Goal: Task Accomplishment & Management: Use online tool/utility

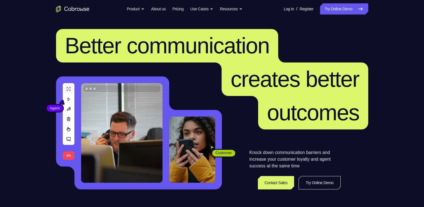
click at [345, 10] on link "Try Online Demo" at bounding box center [344, 8] width 48 height 11
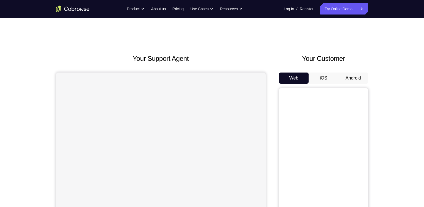
click at [352, 79] on button "Android" at bounding box center [353, 77] width 30 height 11
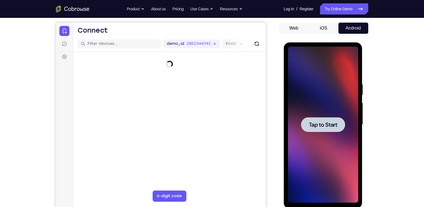
click at [334, 106] on div at bounding box center [323, 125] width 70 height 156
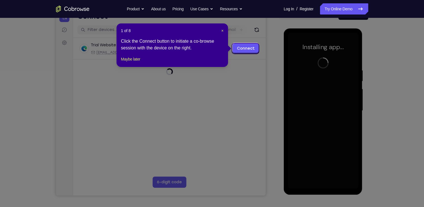
scroll to position [64, 0]
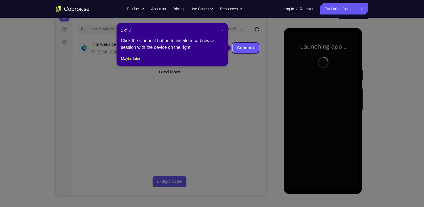
click at [224, 30] on div "1 of 8 × Click the Connect button to initiate a co-browse session with the devi…" at bounding box center [173, 44] width 112 height 43
click at [222, 30] on span "×" at bounding box center [222, 30] width 2 height 4
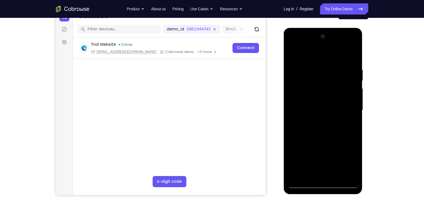
click at [323, 184] on div at bounding box center [323, 110] width 70 height 156
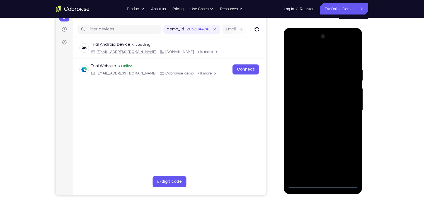
click at [348, 158] on div at bounding box center [323, 110] width 70 height 156
click at [294, 46] on div at bounding box center [323, 110] width 70 height 156
click at [347, 111] on div at bounding box center [323, 110] width 70 height 156
click at [318, 122] on div at bounding box center [323, 110] width 70 height 156
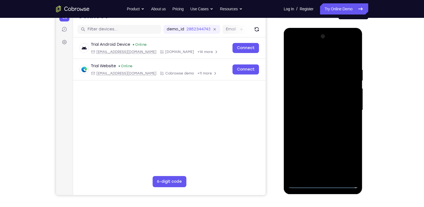
click at [326, 138] on div at bounding box center [323, 110] width 70 height 156
click at [309, 82] on div at bounding box center [323, 110] width 70 height 156
click at [343, 100] on div at bounding box center [323, 110] width 70 height 156
click at [335, 174] on div at bounding box center [323, 110] width 70 height 156
click at [306, 88] on div at bounding box center [323, 110] width 70 height 156
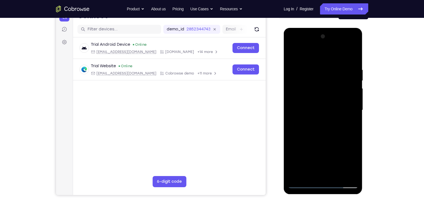
click at [320, 97] on div at bounding box center [323, 110] width 70 height 156
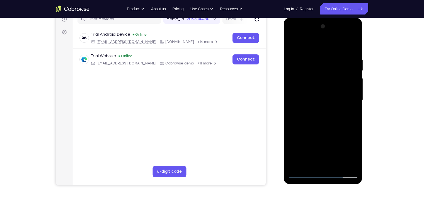
scroll to position [71, 0]
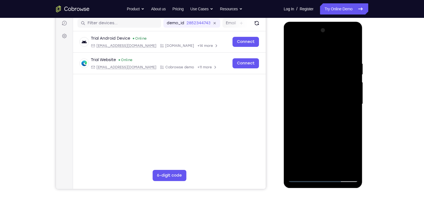
click at [317, 65] on div at bounding box center [323, 104] width 70 height 156
click at [353, 56] on div at bounding box center [323, 104] width 70 height 156
drag, startPoint x: 337, startPoint y: 147, endPoint x: 318, endPoint y: 144, distance: 18.6
click at [318, 144] on div at bounding box center [323, 104] width 70 height 156
click at [314, 64] on div at bounding box center [323, 104] width 70 height 156
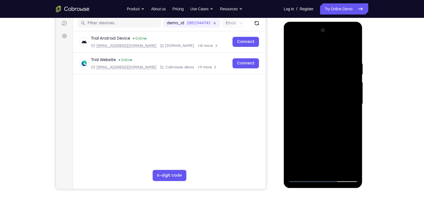
click at [346, 167] on div at bounding box center [323, 104] width 70 height 156
click at [348, 118] on div at bounding box center [323, 104] width 70 height 156
click at [296, 111] on div at bounding box center [323, 104] width 70 height 156
click at [295, 48] on div at bounding box center [323, 104] width 70 height 156
click at [295, 114] on div at bounding box center [323, 104] width 70 height 156
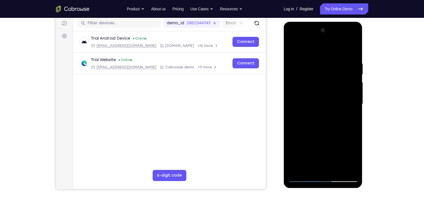
click at [343, 79] on div at bounding box center [323, 104] width 70 height 156
click at [348, 97] on div at bounding box center [323, 104] width 70 height 156
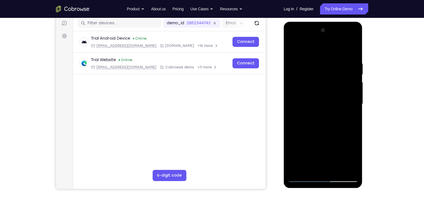
click at [348, 97] on div at bounding box center [323, 104] width 70 height 156
click at [354, 36] on div at bounding box center [323, 104] width 70 height 156
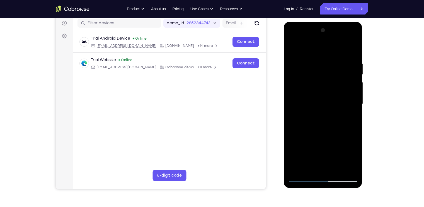
drag, startPoint x: 324, startPoint y: 134, endPoint x: 324, endPoint y: 73, distance: 61.1
click at [324, 73] on div at bounding box center [323, 104] width 70 height 156
click at [293, 48] on div at bounding box center [323, 104] width 70 height 156
click at [338, 96] on div at bounding box center [323, 104] width 70 height 156
click at [342, 136] on div at bounding box center [323, 104] width 70 height 156
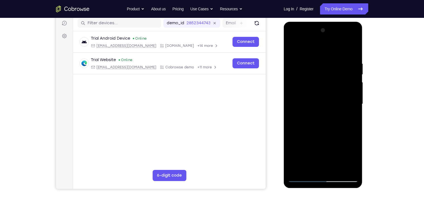
click at [352, 139] on div at bounding box center [323, 104] width 70 height 156
click at [354, 130] on div at bounding box center [323, 104] width 70 height 156
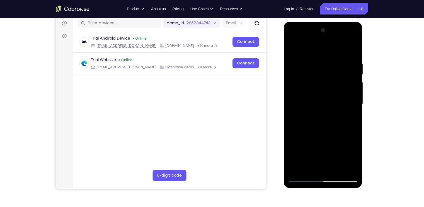
click at [350, 52] on div at bounding box center [323, 104] width 70 height 156
click at [336, 168] on div at bounding box center [323, 104] width 70 height 156
click at [319, 134] on div at bounding box center [323, 104] width 70 height 156
drag, startPoint x: 318, startPoint y: 157, endPoint x: 317, endPoint y: 121, distance: 36.0
click at [317, 121] on div at bounding box center [323, 104] width 70 height 156
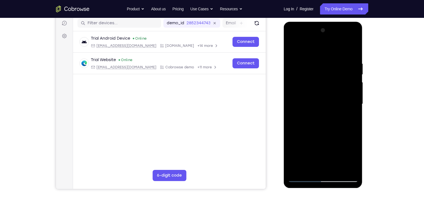
click at [354, 74] on div at bounding box center [323, 104] width 70 height 156
click at [291, 75] on div at bounding box center [323, 104] width 70 height 156
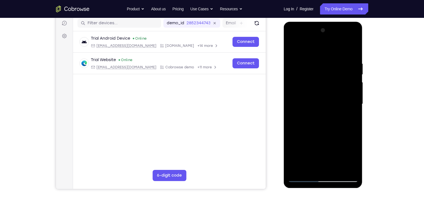
click at [291, 49] on div at bounding box center [323, 104] width 70 height 156
click at [296, 71] on div at bounding box center [323, 104] width 70 height 156
click at [311, 168] on div at bounding box center [323, 104] width 70 height 156
drag, startPoint x: 318, startPoint y: 157, endPoint x: 316, endPoint y: 127, distance: 30.2
click at [316, 127] on div at bounding box center [323, 104] width 70 height 156
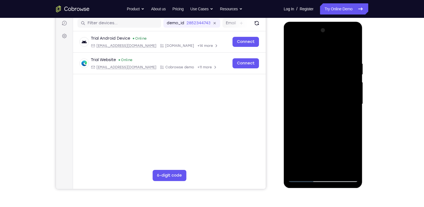
drag, startPoint x: 318, startPoint y: 158, endPoint x: 316, endPoint y: 127, distance: 31.0
click at [316, 127] on div at bounding box center [323, 104] width 70 height 156
drag, startPoint x: 318, startPoint y: 158, endPoint x: 317, endPoint y: 135, distance: 22.3
click at [317, 135] on div at bounding box center [323, 104] width 70 height 156
drag, startPoint x: 325, startPoint y: 151, endPoint x: 323, endPoint y: 124, distance: 27.9
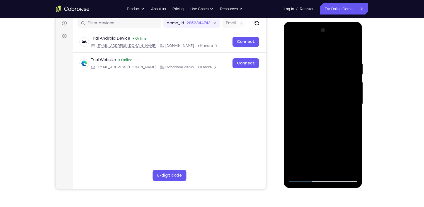
click at [323, 124] on div at bounding box center [323, 104] width 70 height 156
click at [295, 50] on div at bounding box center [323, 104] width 70 height 156
drag, startPoint x: 304, startPoint y: 65, endPoint x: 310, endPoint y: 121, distance: 56.8
click at [310, 121] on div at bounding box center [323, 104] width 70 height 156
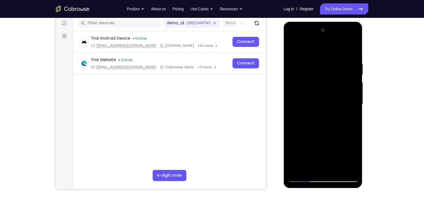
drag, startPoint x: 331, startPoint y: 126, endPoint x: 328, endPoint y: 67, distance: 59.5
click at [328, 67] on div at bounding box center [323, 104] width 70 height 156
drag, startPoint x: 328, startPoint y: 136, endPoint x: 322, endPoint y: 59, distance: 77.2
click at [322, 59] on div at bounding box center [323, 104] width 70 height 156
drag, startPoint x: 329, startPoint y: 139, endPoint x: 321, endPoint y: 71, distance: 69.0
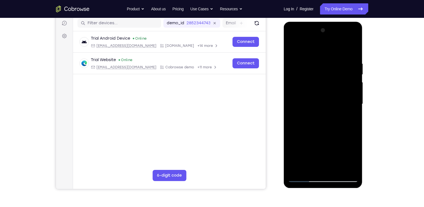
click at [321, 71] on div at bounding box center [323, 104] width 70 height 156
drag, startPoint x: 329, startPoint y: 149, endPoint x: 320, endPoint y: 72, distance: 77.7
click at [320, 72] on div at bounding box center [323, 104] width 70 height 156
click at [310, 168] on div at bounding box center [323, 104] width 70 height 156
click at [303, 48] on div at bounding box center [323, 104] width 70 height 156
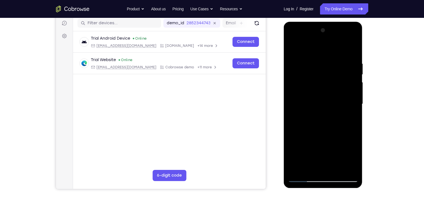
drag, startPoint x: 312, startPoint y: 90, endPoint x: 312, endPoint y: 86, distance: 3.9
click at [312, 86] on div at bounding box center [323, 104] width 70 height 156
drag, startPoint x: 311, startPoint y: 77, endPoint x: 311, endPoint y: 50, distance: 26.8
click at [311, 50] on div at bounding box center [323, 104] width 70 height 156
drag, startPoint x: 312, startPoint y: 98, endPoint x: 312, endPoint y: 62, distance: 36.5
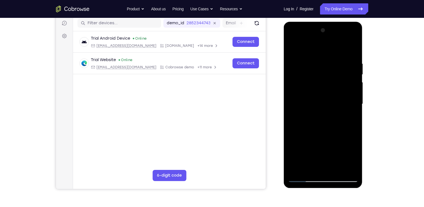
click at [312, 62] on div at bounding box center [323, 104] width 70 height 156
drag, startPoint x: 312, startPoint y: 62, endPoint x: 313, endPoint y: 114, distance: 52.7
click at [313, 114] on div at bounding box center [323, 104] width 70 height 156
click at [307, 62] on div at bounding box center [323, 104] width 70 height 156
click at [297, 101] on div at bounding box center [323, 104] width 70 height 156
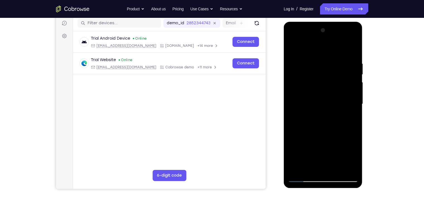
click at [350, 83] on div at bounding box center [323, 104] width 70 height 156
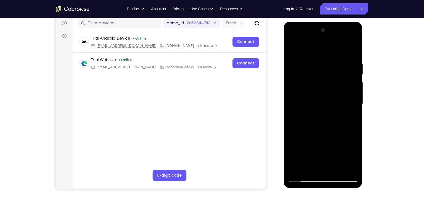
click at [350, 83] on div at bounding box center [323, 104] width 70 height 156
click at [347, 76] on div at bounding box center [323, 104] width 70 height 156
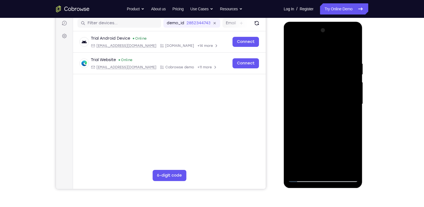
click at [347, 76] on div at bounding box center [323, 104] width 70 height 156
click at [296, 72] on div at bounding box center [323, 104] width 70 height 156
click at [354, 89] on div at bounding box center [323, 104] width 70 height 156
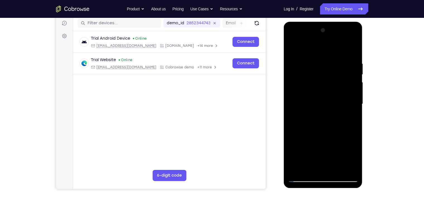
click at [354, 89] on div at bounding box center [323, 104] width 70 height 156
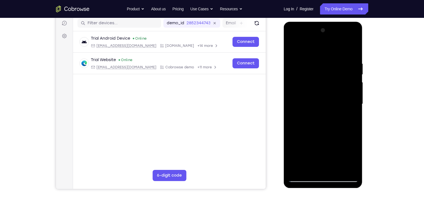
click at [292, 79] on div at bounding box center [323, 104] width 70 height 156
click at [345, 76] on div at bounding box center [323, 104] width 70 height 156
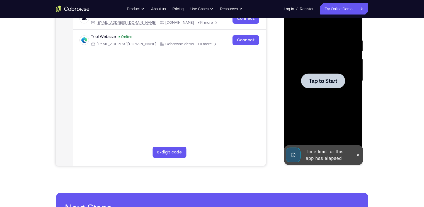
scroll to position [94, 0]
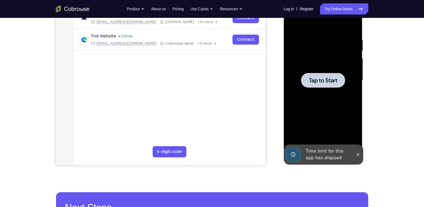
click at [326, 80] on span "Tap to Start" at bounding box center [323, 81] width 28 height 6
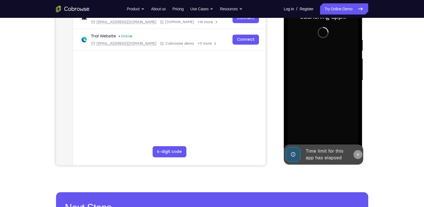
click at [357, 153] on icon at bounding box center [358, 154] width 4 height 4
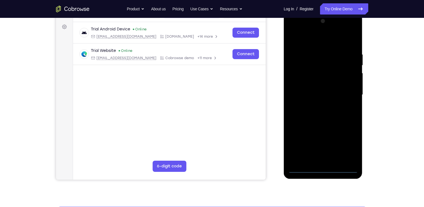
scroll to position [79, 0]
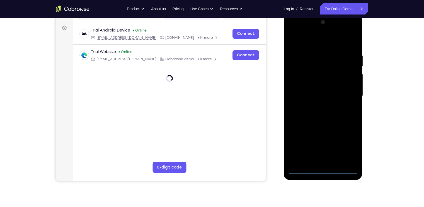
click at [324, 171] on div at bounding box center [323, 96] width 70 height 156
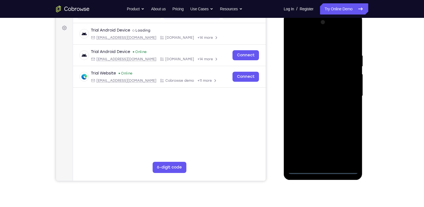
click at [324, 171] on div at bounding box center [323, 96] width 70 height 156
click at [347, 143] on div at bounding box center [323, 96] width 70 height 156
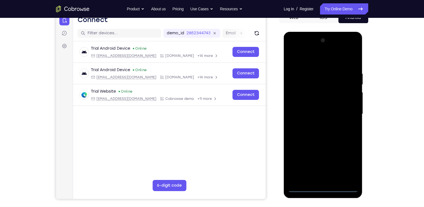
scroll to position [62, 0]
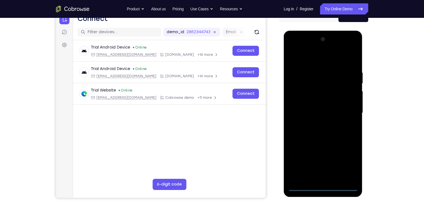
click at [291, 47] on div at bounding box center [323, 113] width 70 height 156
click at [349, 112] on div at bounding box center [323, 113] width 70 height 156
click at [317, 123] on div at bounding box center [323, 113] width 70 height 156
click at [314, 107] on div at bounding box center [323, 113] width 70 height 156
click at [311, 101] on div at bounding box center [323, 113] width 70 height 156
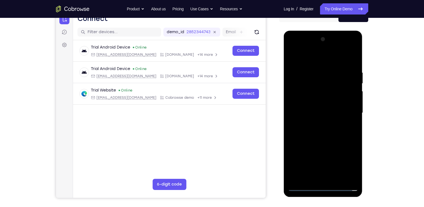
click at [322, 112] on div at bounding box center [323, 113] width 70 height 156
click at [324, 130] on div at bounding box center [323, 113] width 70 height 156
drag, startPoint x: 324, startPoint y: 75, endPoint x: 322, endPoint y: 161, distance: 86.2
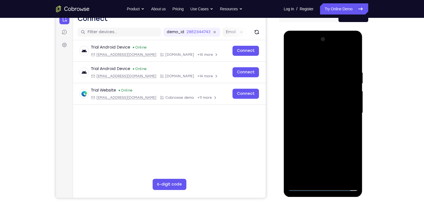
click at [322, 161] on div at bounding box center [323, 113] width 70 height 156
click at [325, 108] on div at bounding box center [323, 113] width 70 height 156
click at [346, 54] on div at bounding box center [323, 113] width 70 height 156
click at [316, 88] on div at bounding box center [323, 113] width 70 height 156
click at [314, 93] on div at bounding box center [323, 113] width 70 height 156
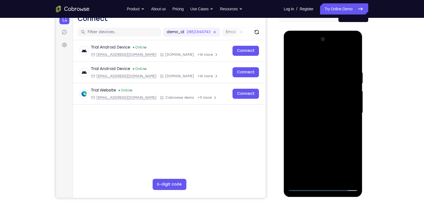
click at [311, 109] on div at bounding box center [323, 113] width 70 height 156
click at [302, 91] on div at bounding box center [323, 113] width 70 height 156
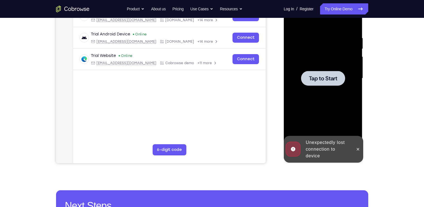
scroll to position [97, 0]
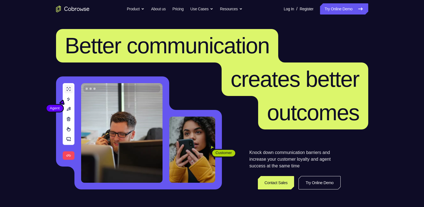
click at [348, 5] on link "Try Online Demo" at bounding box center [344, 8] width 48 height 11
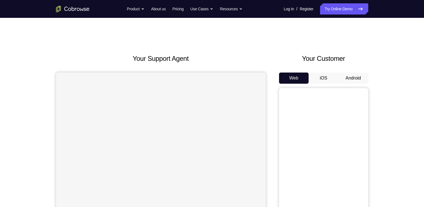
click at [352, 76] on button "Android" at bounding box center [353, 77] width 30 height 11
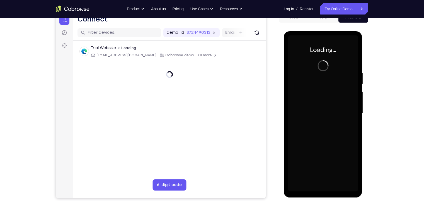
scroll to position [61, 0]
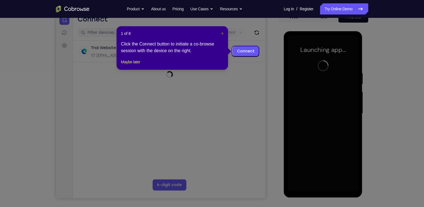
click at [221, 34] on span "×" at bounding box center [222, 33] width 2 height 4
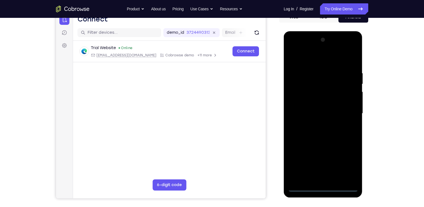
click at [322, 188] on div at bounding box center [323, 113] width 70 height 156
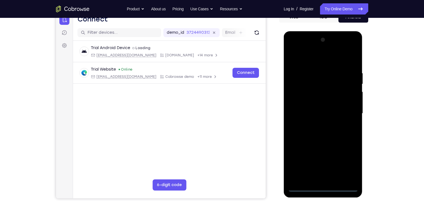
click at [349, 168] on div at bounding box center [323, 113] width 70 height 156
click at [292, 46] on div at bounding box center [323, 113] width 70 height 156
click at [314, 83] on div at bounding box center [323, 113] width 70 height 156
click at [351, 176] on div at bounding box center [323, 113] width 70 height 156
click at [314, 103] on div at bounding box center [323, 113] width 70 height 156
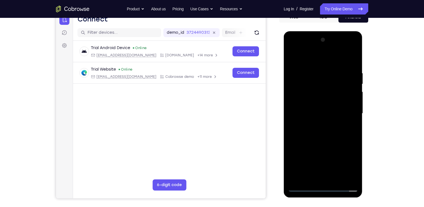
drag, startPoint x: 333, startPoint y: 147, endPoint x: 328, endPoint y: 151, distance: 6.7
click at [328, 151] on div at bounding box center [323, 113] width 70 height 156
drag, startPoint x: 328, startPoint y: 151, endPoint x: 332, endPoint y: 110, distance: 41.4
click at [332, 110] on div at bounding box center [323, 113] width 70 height 156
drag, startPoint x: 333, startPoint y: 147, endPoint x: 324, endPoint y: 86, distance: 61.8
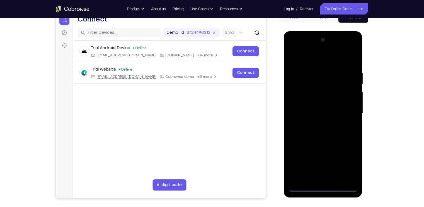
click at [324, 86] on div at bounding box center [323, 113] width 70 height 156
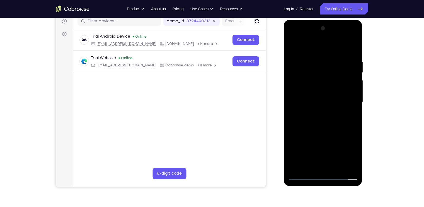
scroll to position [73, 0]
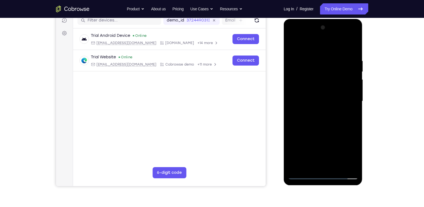
drag, startPoint x: 318, startPoint y: 124, endPoint x: 310, endPoint y: 50, distance: 74.0
click at [310, 50] on div at bounding box center [323, 101] width 70 height 156
drag, startPoint x: 319, startPoint y: 118, endPoint x: 315, endPoint y: 56, distance: 62.3
click at [315, 56] on div at bounding box center [323, 101] width 70 height 156
drag, startPoint x: 326, startPoint y: 129, endPoint x: 325, endPoint y: 84, distance: 45.5
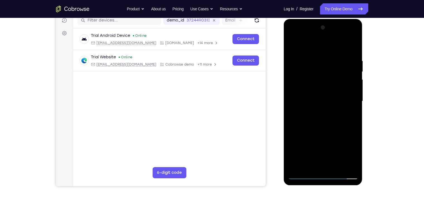
click at [325, 84] on div at bounding box center [323, 101] width 70 height 156
drag, startPoint x: 327, startPoint y: 127, endPoint x: 321, endPoint y: 72, distance: 55.6
click at [321, 72] on div at bounding box center [323, 101] width 70 height 156
drag, startPoint x: 323, startPoint y: 127, endPoint x: 323, endPoint y: 69, distance: 57.7
click at [323, 69] on div at bounding box center [323, 101] width 70 height 156
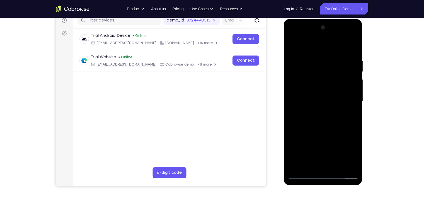
drag, startPoint x: 321, startPoint y: 125, endPoint x: 320, endPoint y: 77, distance: 48.2
click at [320, 77] on div at bounding box center [323, 101] width 70 height 156
drag, startPoint x: 322, startPoint y: 136, endPoint x: 319, endPoint y: 84, distance: 52.8
click at [319, 84] on div at bounding box center [323, 101] width 70 height 156
drag, startPoint x: 323, startPoint y: 120, endPoint x: 315, endPoint y: 59, distance: 61.0
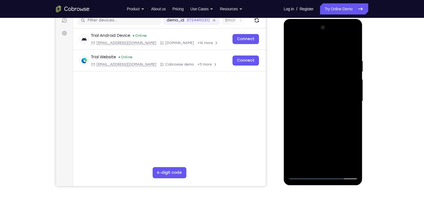
click at [315, 59] on div at bounding box center [323, 101] width 70 height 156
drag, startPoint x: 322, startPoint y: 115, endPoint x: 321, endPoint y: 64, distance: 51.0
click at [321, 64] on div at bounding box center [323, 101] width 70 height 156
drag, startPoint x: 324, startPoint y: 133, endPoint x: 323, endPoint y: 81, distance: 51.6
click at [323, 81] on div at bounding box center [323, 101] width 70 height 156
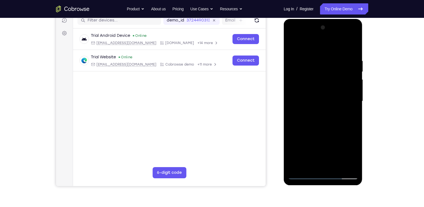
drag, startPoint x: 322, startPoint y: 130, endPoint x: 321, endPoint y: 65, distance: 65.2
click at [321, 65] on div at bounding box center [323, 101] width 70 height 156
drag, startPoint x: 328, startPoint y: 117, endPoint x: 328, endPoint y: 72, distance: 44.6
click at [328, 72] on div at bounding box center [323, 101] width 70 height 156
click at [328, 132] on div at bounding box center [323, 101] width 70 height 156
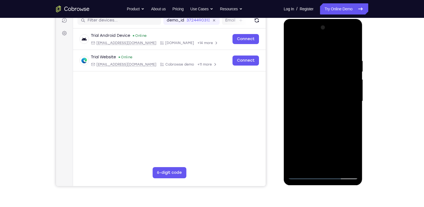
drag, startPoint x: 328, startPoint y: 132, endPoint x: 324, endPoint y: 86, distance: 46.7
click at [324, 86] on div at bounding box center [323, 101] width 70 height 156
click at [308, 175] on div at bounding box center [323, 101] width 70 height 156
click at [302, 176] on div at bounding box center [323, 101] width 70 height 156
drag, startPoint x: 315, startPoint y: 129, endPoint x: 315, endPoint y: 69, distance: 60.8
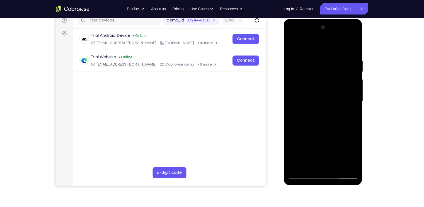
click at [315, 69] on div at bounding box center [323, 101] width 70 height 156
drag, startPoint x: 316, startPoint y: 130, endPoint x: 317, endPoint y: 97, distance: 33.2
click at [317, 97] on div at bounding box center [323, 101] width 70 height 156
drag, startPoint x: 320, startPoint y: 136, endPoint x: 321, endPoint y: 81, distance: 54.9
click at [321, 81] on div at bounding box center [323, 101] width 70 height 156
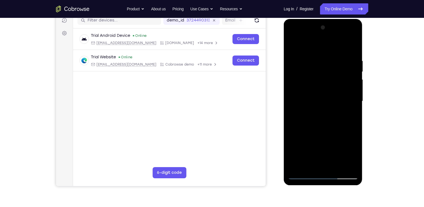
drag, startPoint x: 323, startPoint y: 128, endPoint x: 323, endPoint y: 74, distance: 53.5
click at [323, 74] on div at bounding box center [323, 101] width 70 height 156
drag, startPoint x: 326, startPoint y: 126, endPoint x: 329, endPoint y: 65, distance: 60.9
click at [329, 65] on div at bounding box center [323, 101] width 70 height 156
drag, startPoint x: 326, startPoint y: 126, endPoint x: 326, endPoint y: 74, distance: 51.3
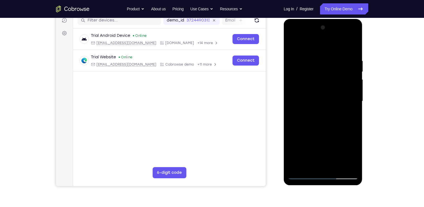
click at [326, 74] on div at bounding box center [323, 101] width 70 height 156
drag, startPoint x: 326, startPoint y: 74, endPoint x: 326, endPoint y: 67, distance: 7.5
click at [326, 67] on div at bounding box center [323, 101] width 70 height 156
drag, startPoint x: 323, startPoint y: 135, endPoint x: 319, endPoint y: 77, distance: 58.5
click at [319, 77] on div at bounding box center [323, 101] width 70 height 156
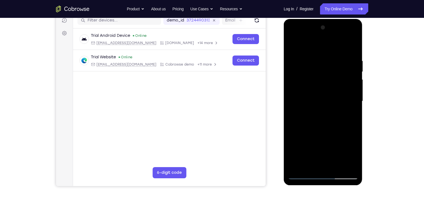
drag, startPoint x: 323, startPoint y: 77, endPoint x: 319, endPoint y: 140, distance: 62.8
click at [319, 140] on div at bounding box center [323, 101] width 70 height 156
drag, startPoint x: 318, startPoint y: 81, endPoint x: 317, endPoint y: 145, distance: 63.9
click at [317, 145] on div at bounding box center [323, 101] width 70 height 156
drag, startPoint x: 317, startPoint y: 93, endPoint x: 315, endPoint y: 152, distance: 58.9
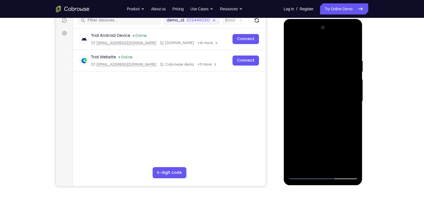
click at [315, 152] on div at bounding box center [323, 101] width 70 height 156
drag, startPoint x: 317, startPoint y: 84, endPoint x: 315, endPoint y: 151, distance: 67.8
click at [315, 151] on div at bounding box center [323, 101] width 70 height 156
drag, startPoint x: 317, startPoint y: 98, endPoint x: 314, endPoint y: 146, distance: 48.1
click at [314, 146] on div at bounding box center [323, 101] width 70 height 156
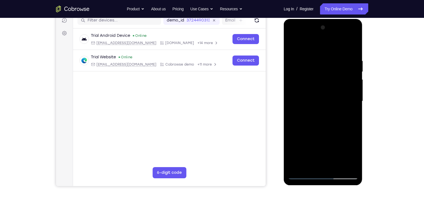
drag, startPoint x: 316, startPoint y: 90, endPoint x: 313, endPoint y: 147, distance: 57.0
click at [313, 147] on div at bounding box center [323, 101] width 70 height 156
drag, startPoint x: 315, startPoint y: 70, endPoint x: 315, endPoint y: 138, distance: 68.6
click at [315, 138] on div at bounding box center [323, 101] width 70 height 156
drag, startPoint x: 315, startPoint y: 65, endPoint x: 314, endPoint y: 102, distance: 37.1
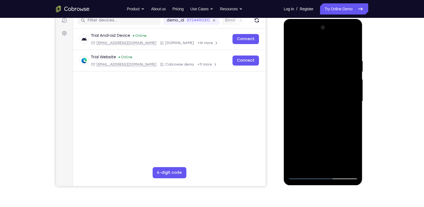
click at [314, 102] on div at bounding box center [323, 101] width 70 height 156
click at [316, 90] on div at bounding box center [323, 101] width 70 height 156
click at [303, 173] on div at bounding box center [323, 101] width 70 height 156
click at [303, 177] on div at bounding box center [323, 101] width 70 height 156
drag, startPoint x: 330, startPoint y: 128, endPoint x: 328, endPoint y: 69, distance: 58.9
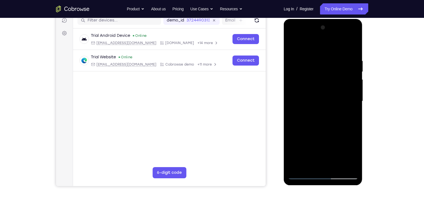
click at [328, 69] on div at bounding box center [323, 101] width 70 height 156
drag, startPoint x: 323, startPoint y: 126, endPoint x: 320, endPoint y: 64, distance: 62.0
click at [320, 64] on div at bounding box center [323, 101] width 70 height 156
drag, startPoint x: 321, startPoint y: 139, endPoint x: 320, endPoint y: 55, distance: 84.5
click at [320, 55] on div at bounding box center [323, 101] width 70 height 156
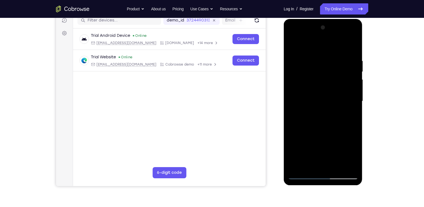
drag, startPoint x: 322, startPoint y: 134, endPoint x: 322, endPoint y: 55, distance: 79.2
click at [322, 55] on div at bounding box center [323, 101] width 70 height 156
click at [333, 70] on div at bounding box center [323, 101] width 70 height 156
drag, startPoint x: 329, startPoint y: 129, endPoint x: 327, endPoint y: 64, distance: 65.5
click at [327, 64] on div at bounding box center [323, 101] width 70 height 156
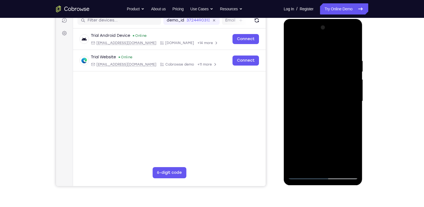
drag, startPoint x: 326, startPoint y: 121, endPoint x: 326, endPoint y: 80, distance: 41.0
click at [326, 80] on div at bounding box center [323, 101] width 70 height 156
drag, startPoint x: 327, startPoint y: 137, endPoint x: 327, endPoint y: 76, distance: 61.1
click at [327, 76] on div at bounding box center [323, 101] width 70 height 156
click at [325, 84] on div at bounding box center [323, 101] width 70 height 156
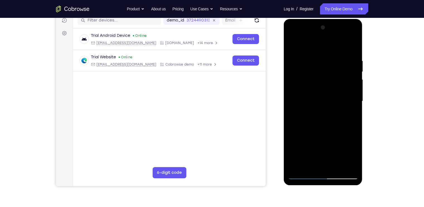
click at [325, 92] on div at bounding box center [323, 101] width 70 height 156
click at [328, 126] on div at bounding box center [323, 101] width 70 height 156
drag, startPoint x: 330, startPoint y: 143, endPoint x: 329, endPoint y: 120, distance: 22.9
click at [329, 120] on div at bounding box center [323, 101] width 70 height 156
click at [304, 176] on div at bounding box center [323, 101] width 70 height 156
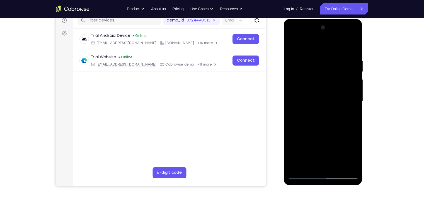
drag, startPoint x: 313, startPoint y: 147, endPoint x: 318, endPoint y: 79, distance: 68.2
click at [318, 79] on div at bounding box center [323, 101] width 70 height 156
drag, startPoint x: 320, startPoint y: 129, endPoint x: 320, endPoint y: 78, distance: 51.0
click at [320, 78] on div at bounding box center [323, 101] width 70 height 156
click at [324, 125] on div at bounding box center [323, 101] width 70 height 156
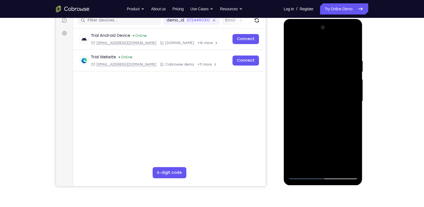
click at [330, 127] on div at bounding box center [323, 101] width 70 height 156
click at [323, 47] on div at bounding box center [323, 101] width 70 height 156
drag, startPoint x: 323, startPoint y: 125, endPoint x: 323, endPoint y: 62, distance: 63.3
click at [323, 62] on div at bounding box center [323, 101] width 70 height 156
drag, startPoint x: 323, startPoint y: 137, endPoint x: 322, endPoint y: 80, distance: 57.7
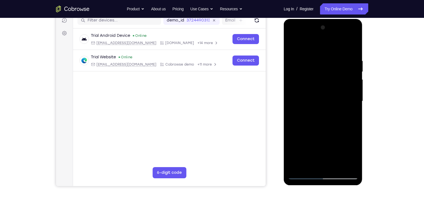
click at [322, 80] on div at bounding box center [323, 101] width 70 height 156
drag, startPoint x: 323, startPoint y: 138, endPoint x: 319, endPoint y: 73, distance: 64.8
click at [319, 73] on div at bounding box center [323, 101] width 70 height 156
drag, startPoint x: 321, startPoint y: 124, endPoint x: 321, endPoint y: 63, distance: 60.5
click at [321, 63] on div at bounding box center [323, 101] width 70 height 156
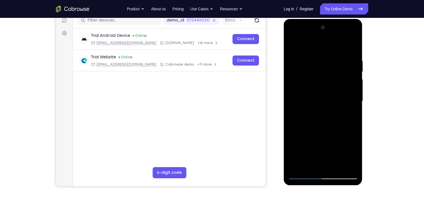
click at [323, 101] on div at bounding box center [323, 101] width 70 height 156
click at [332, 125] on div at bounding box center [323, 101] width 70 height 156
drag, startPoint x: 330, startPoint y: 144, endPoint x: 323, endPoint y: 96, distance: 47.9
click at [323, 96] on div at bounding box center [323, 101] width 70 height 156
drag, startPoint x: 321, startPoint y: 135, endPoint x: 322, endPoint y: 78, distance: 57.2
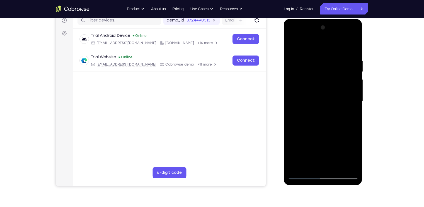
click at [322, 78] on div at bounding box center [323, 101] width 70 height 156
drag, startPoint x: 322, startPoint y: 130, endPoint x: 320, endPoint y: 68, distance: 62.2
click at [320, 68] on div at bounding box center [323, 101] width 70 height 156
click at [321, 61] on div at bounding box center [323, 101] width 70 height 156
click at [320, 44] on div at bounding box center [323, 101] width 70 height 156
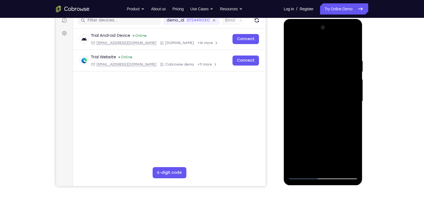
click at [317, 37] on div at bounding box center [323, 101] width 70 height 156
click at [302, 89] on div at bounding box center [323, 101] width 70 height 156
click at [321, 134] on div at bounding box center [323, 101] width 70 height 156
click at [349, 144] on div at bounding box center [323, 101] width 70 height 156
drag, startPoint x: 321, startPoint y: 138, endPoint x: 315, endPoint y: 79, distance: 59.4
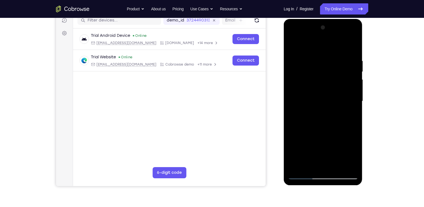
click at [315, 79] on div at bounding box center [323, 101] width 70 height 156
drag, startPoint x: 323, startPoint y: 139, endPoint x: 313, endPoint y: 52, distance: 87.4
click at [313, 52] on div at bounding box center [323, 101] width 70 height 156
drag, startPoint x: 322, startPoint y: 112, endPoint x: 316, endPoint y: 51, distance: 61.1
click at [316, 51] on div at bounding box center [323, 101] width 70 height 156
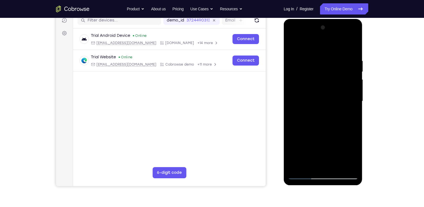
drag, startPoint x: 317, startPoint y: 105, endPoint x: 315, endPoint y: 56, distance: 48.8
click at [315, 56] on div at bounding box center [323, 101] width 70 height 156
drag, startPoint x: 321, startPoint y: 120, endPoint x: 315, endPoint y: 60, distance: 60.8
click at [315, 60] on div at bounding box center [323, 101] width 70 height 156
drag, startPoint x: 321, startPoint y: 110, endPoint x: 322, endPoint y: 39, distance: 71.1
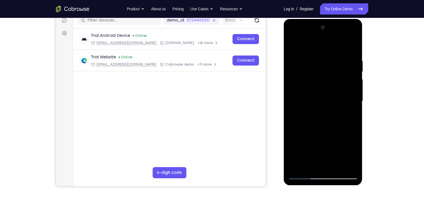
click at [322, 39] on div at bounding box center [323, 101] width 70 height 156
drag, startPoint x: 330, startPoint y: 136, endPoint x: 323, endPoint y: 54, distance: 81.7
click at [323, 54] on div at bounding box center [323, 101] width 70 height 156
drag, startPoint x: 324, startPoint y: 112, endPoint x: 324, endPoint y: 54, distance: 58.6
click at [324, 54] on div at bounding box center [323, 101] width 70 height 156
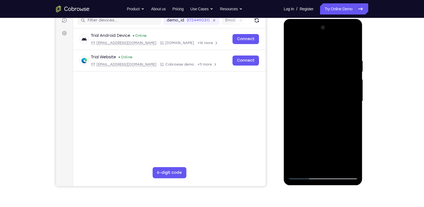
drag, startPoint x: 328, startPoint y: 132, endPoint x: 326, endPoint y: 57, distance: 75.1
click at [326, 57] on div at bounding box center [323, 101] width 70 height 156
drag, startPoint x: 330, startPoint y: 122, endPoint x: 323, endPoint y: 63, distance: 59.2
click at [323, 63] on div at bounding box center [323, 101] width 70 height 156
drag, startPoint x: 324, startPoint y: 122, endPoint x: 321, endPoint y: 57, distance: 64.7
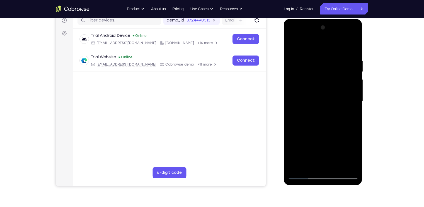
click at [321, 57] on div at bounding box center [323, 101] width 70 height 156
drag, startPoint x: 325, startPoint y: 124, endPoint x: 317, endPoint y: 53, distance: 71.2
click at [317, 53] on div at bounding box center [323, 101] width 70 height 156
click at [292, 45] on div at bounding box center [323, 101] width 70 height 156
click at [319, 95] on div at bounding box center [323, 101] width 70 height 156
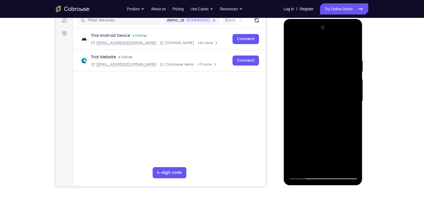
drag, startPoint x: 327, startPoint y: 132, endPoint x: 323, endPoint y: 86, distance: 46.2
click at [323, 86] on div at bounding box center [323, 101] width 70 height 156
drag, startPoint x: 319, startPoint y: 141, endPoint x: 313, endPoint y: 79, distance: 62.2
click at [313, 79] on div at bounding box center [323, 101] width 70 height 156
click at [292, 46] on div at bounding box center [323, 101] width 70 height 156
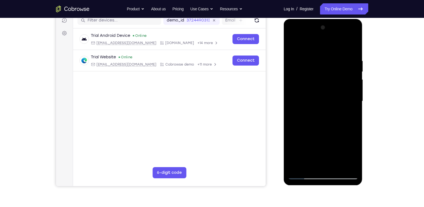
click at [314, 107] on div at bounding box center [323, 101] width 70 height 156
drag, startPoint x: 323, startPoint y: 134, endPoint x: 320, endPoint y: 103, distance: 30.8
click at [320, 103] on div at bounding box center [323, 101] width 70 height 156
click at [345, 44] on div at bounding box center [323, 101] width 70 height 156
click at [318, 48] on div at bounding box center [323, 101] width 70 height 156
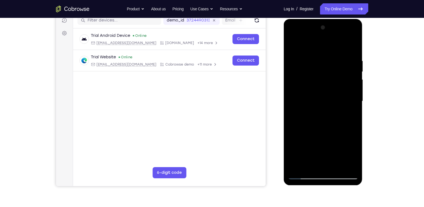
click at [305, 66] on div at bounding box center [323, 101] width 70 height 156
drag, startPoint x: 310, startPoint y: 122, endPoint x: 309, endPoint y: 72, distance: 49.9
click at [309, 72] on div at bounding box center [323, 101] width 70 height 156
drag, startPoint x: 314, startPoint y: 132, endPoint x: 314, endPoint y: 79, distance: 53.3
click at [314, 79] on div at bounding box center [323, 101] width 70 height 156
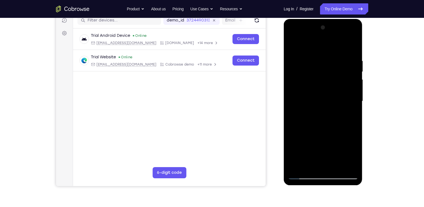
drag, startPoint x: 315, startPoint y: 95, endPoint x: 314, endPoint y: 57, distance: 37.4
click at [314, 57] on div at bounding box center [323, 101] width 70 height 156
drag, startPoint x: 316, startPoint y: 124, endPoint x: 314, endPoint y: 84, distance: 39.9
click at [314, 84] on div at bounding box center [323, 101] width 70 height 156
drag, startPoint x: 314, startPoint y: 108, endPoint x: 315, endPoint y: 74, distance: 34.0
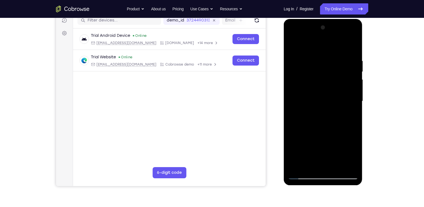
click at [315, 74] on div at bounding box center [323, 101] width 70 height 156
drag, startPoint x: 317, startPoint y: 110, endPoint x: 314, endPoint y: 66, distance: 44.4
click at [314, 66] on div at bounding box center [323, 101] width 70 height 156
drag, startPoint x: 317, startPoint y: 111, endPoint x: 315, endPoint y: 55, distance: 56.7
click at [315, 55] on div at bounding box center [323, 101] width 70 height 156
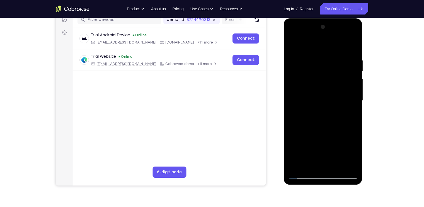
scroll to position [74, 0]
drag, startPoint x: 318, startPoint y: 137, endPoint x: 316, endPoint y: 62, distance: 75.3
click at [316, 62] on div at bounding box center [323, 100] width 70 height 156
drag, startPoint x: 318, startPoint y: 113, endPoint x: 317, endPoint y: 53, distance: 59.4
click at [317, 53] on div at bounding box center [323, 100] width 70 height 156
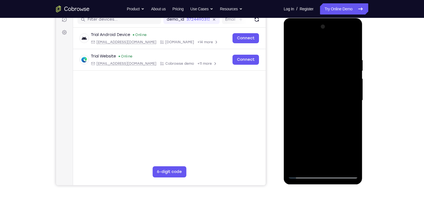
click at [321, 109] on div at bounding box center [323, 100] width 70 height 156
click at [321, 97] on div at bounding box center [323, 100] width 70 height 156
click at [348, 112] on div at bounding box center [323, 100] width 70 height 156
click at [311, 111] on div at bounding box center [323, 100] width 70 height 156
click at [311, 116] on div at bounding box center [323, 100] width 70 height 156
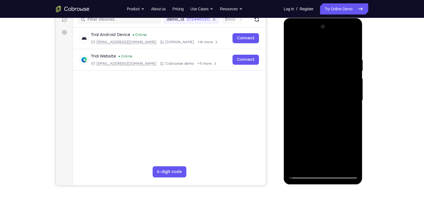
click at [304, 101] on div at bounding box center [323, 100] width 70 height 156
click at [308, 113] on div at bounding box center [323, 100] width 70 height 156
click at [310, 116] on div at bounding box center [323, 100] width 70 height 156
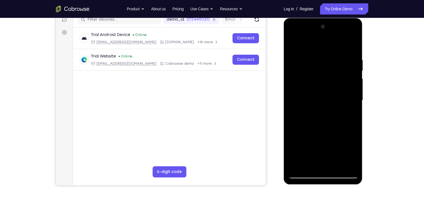
click at [310, 116] on div at bounding box center [323, 100] width 70 height 156
click at [347, 98] on div at bounding box center [323, 100] width 70 height 156
click at [299, 114] on div at bounding box center [323, 100] width 70 height 156
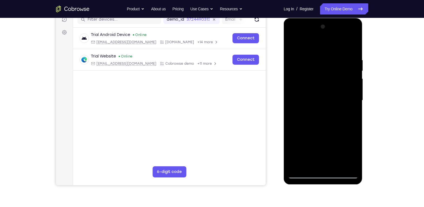
click at [299, 114] on div at bounding box center [323, 100] width 70 height 156
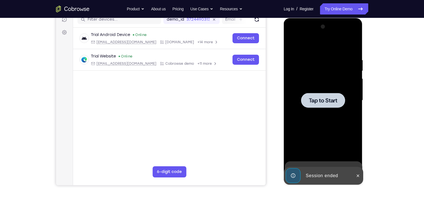
click at [338, 95] on div at bounding box center [323, 100] width 44 height 15
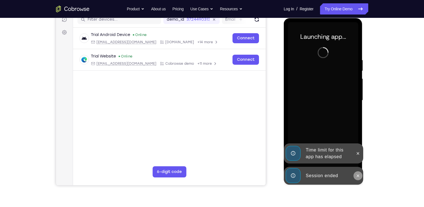
click at [356, 175] on icon at bounding box center [358, 175] width 4 height 4
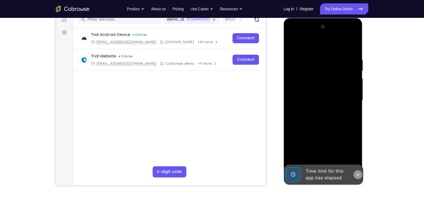
click at [358, 175] on icon at bounding box center [358, 174] width 3 height 3
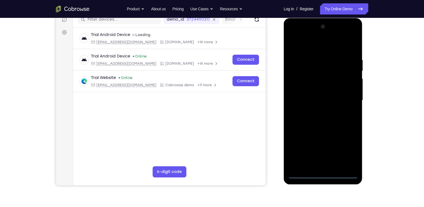
click at [323, 177] on div at bounding box center [323, 100] width 70 height 156
click at [345, 150] on div at bounding box center [323, 100] width 70 height 156
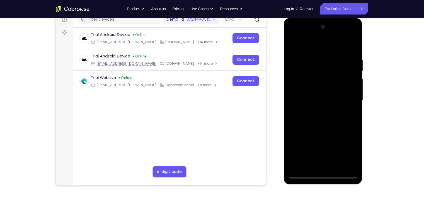
click at [294, 36] on div at bounding box center [323, 100] width 70 height 156
click at [315, 69] on div at bounding box center [323, 100] width 70 height 156
click at [310, 92] on div at bounding box center [323, 100] width 70 height 156
drag, startPoint x: 315, startPoint y: 139, endPoint x: 317, endPoint y: 72, distance: 67.2
click at [317, 72] on div at bounding box center [323, 100] width 70 height 156
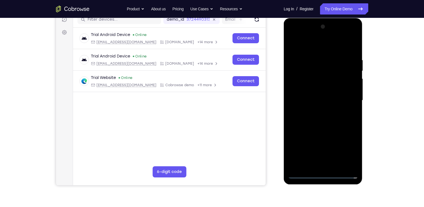
drag, startPoint x: 320, startPoint y: 103, endPoint x: 323, endPoint y: 51, distance: 51.9
click at [323, 51] on div at bounding box center [323, 100] width 70 height 156
drag, startPoint x: 324, startPoint y: 107, endPoint x: 324, endPoint y: 51, distance: 55.5
click at [324, 51] on div at bounding box center [323, 100] width 70 height 156
drag, startPoint x: 327, startPoint y: 124, endPoint x: 326, endPoint y: 60, distance: 63.9
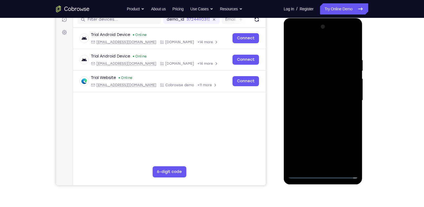
click at [326, 60] on div at bounding box center [323, 100] width 70 height 156
drag, startPoint x: 325, startPoint y: 126, endPoint x: 323, endPoint y: 58, distance: 68.1
click at [323, 58] on div at bounding box center [323, 100] width 70 height 156
drag, startPoint x: 325, startPoint y: 129, endPoint x: 321, endPoint y: 63, distance: 66.2
click at [321, 63] on div at bounding box center [323, 100] width 70 height 156
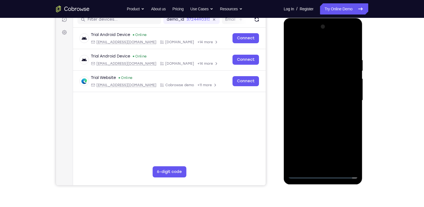
click at [320, 73] on div at bounding box center [323, 100] width 70 height 156
click at [303, 173] on div at bounding box center [323, 100] width 70 height 156
click at [347, 36] on div at bounding box center [323, 100] width 70 height 156
click at [326, 48] on div at bounding box center [323, 100] width 70 height 156
click at [319, 70] on div at bounding box center [323, 100] width 70 height 156
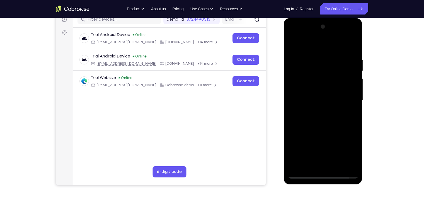
click at [302, 88] on div at bounding box center [323, 100] width 70 height 156
click at [322, 138] on div at bounding box center [323, 100] width 70 height 156
drag, startPoint x: 321, startPoint y: 118, endPoint x: 320, endPoint y: 68, distance: 49.6
click at [320, 68] on div at bounding box center [323, 100] width 70 height 156
click at [350, 143] on div at bounding box center [323, 100] width 70 height 156
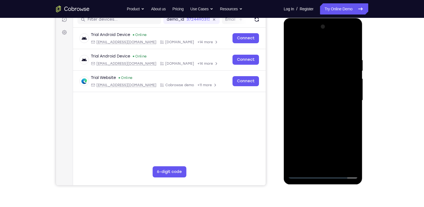
drag, startPoint x: 332, startPoint y: 157, endPoint x: 327, endPoint y: 76, distance: 81.0
click at [327, 76] on div at bounding box center [323, 100] width 70 height 156
drag, startPoint x: 327, startPoint y: 138, endPoint x: 322, endPoint y: 78, distance: 60.4
click at [322, 78] on div at bounding box center [323, 100] width 70 height 156
click at [347, 45] on div at bounding box center [323, 100] width 70 height 156
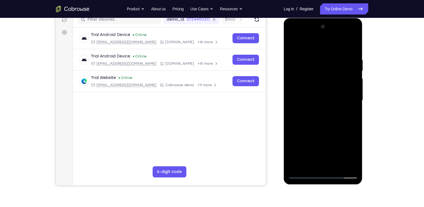
click at [303, 79] on div at bounding box center [323, 100] width 70 height 156
drag, startPoint x: 313, startPoint y: 137, endPoint x: 313, endPoint y: 74, distance: 62.2
click at [313, 74] on div at bounding box center [323, 100] width 70 height 156
drag, startPoint x: 322, startPoint y: 132, endPoint x: 313, endPoint y: 64, distance: 68.3
click at [313, 64] on div at bounding box center [323, 100] width 70 height 156
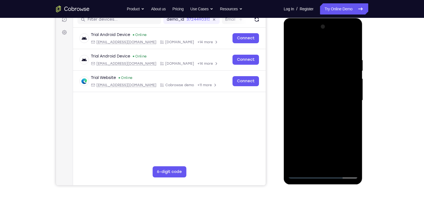
drag, startPoint x: 324, startPoint y: 128, endPoint x: 320, endPoint y: 68, distance: 59.8
click at [320, 68] on div at bounding box center [323, 100] width 70 height 156
drag, startPoint x: 332, startPoint y: 147, endPoint x: 324, endPoint y: 83, distance: 64.6
click at [324, 83] on div at bounding box center [323, 100] width 70 height 156
drag, startPoint x: 324, startPoint y: 122, endPoint x: 321, endPoint y: 61, distance: 61.4
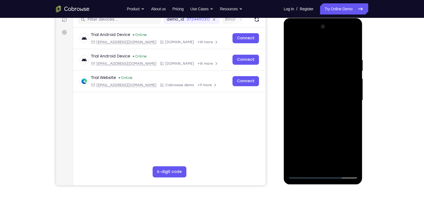
click at [321, 61] on div at bounding box center [323, 100] width 70 height 156
drag, startPoint x: 331, startPoint y: 141, endPoint x: 326, endPoint y: 74, distance: 66.5
click at [326, 74] on div at bounding box center [323, 100] width 70 height 156
drag, startPoint x: 326, startPoint y: 139, endPoint x: 326, endPoint y: 85, distance: 54.1
click at [326, 85] on div at bounding box center [323, 100] width 70 height 156
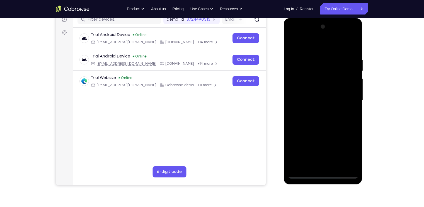
drag, startPoint x: 326, startPoint y: 109, endPoint x: 327, endPoint y: 79, distance: 29.6
click at [327, 79] on div at bounding box center [323, 100] width 70 height 156
drag, startPoint x: 325, startPoint y: 117, endPoint x: 321, endPoint y: 111, distance: 6.7
click at [321, 111] on div at bounding box center [323, 100] width 70 height 156
drag, startPoint x: 321, startPoint y: 92, endPoint x: 321, endPoint y: 102, distance: 9.8
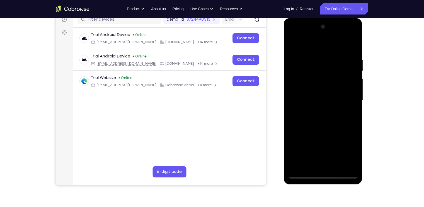
click at [321, 102] on div at bounding box center [323, 100] width 70 height 156
drag, startPoint x: 334, startPoint y: 109, endPoint x: 330, endPoint y: 55, distance: 54.5
click at [330, 55] on div at bounding box center [323, 100] width 70 height 156
drag, startPoint x: 329, startPoint y: 122, endPoint x: 328, endPoint y: 82, distance: 40.2
click at [328, 82] on div at bounding box center [323, 100] width 70 height 156
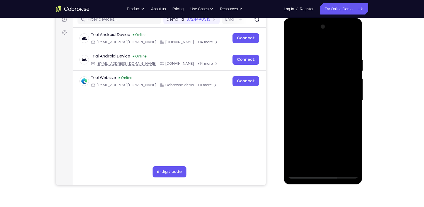
drag, startPoint x: 324, startPoint y: 112, endPoint x: 315, endPoint y: 32, distance: 79.6
click at [315, 32] on div at bounding box center [323, 100] width 70 height 156
drag, startPoint x: 326, startPoint y: 126, endPoint x: 327, endPoint y: 79, distance: 47.1
click at [327, 79] on div at bounding box center [323, 100] width 70 height 156
drag, startPoint x: 326, startPoint y: 128, endPoint x: 326, endPoint y: 92, distance: 36.2
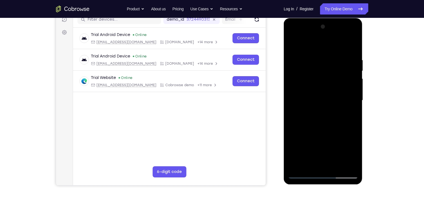
click at [326, 92] on div at bounding box center [323, 100] width 70 height 156
drag, startPoint x: 321, startPoint y: 120, endPoint x: 319, endPoint y: 103, distance: 16.8
click at [319, 103] on div at bounding box center [323, 100] width 70 height 156
drag, startPoint x: 319, startPoint y: 125, endPoint x: 318, endPoint y: 103, distance: 22.3
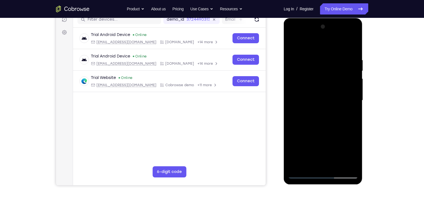
click at [318, 103] on div at bounding box center [323, 100] width 70 height 156
click at [324, 75] on div at bounding box center [323, 100] width 70 height 156
click at [337, 79] on div at bounding box center [323, 100] width 70 height 156
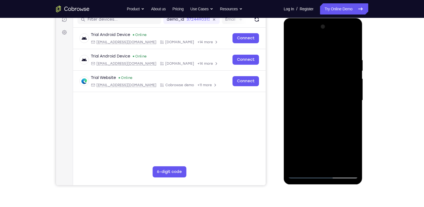
click at [337, 79] on div at bounding box center [323, 100] width 70 height 156
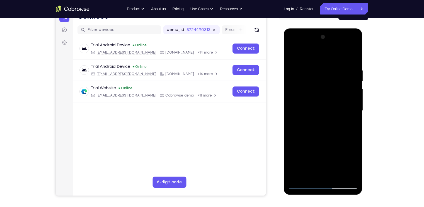
scroll to position [63, 0]
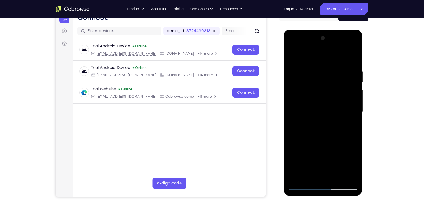
click at [343, 82] on div at bounding box center [323, 112] width 70 height 156
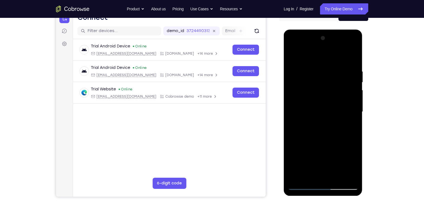
click at [343, 82] on div at bounding box center [323, 112] width 70 height 156
click at [311, 100] on div at bounding box center [323, 112] width 70 height 156
click at [298, 85] on div at bounding box center [323, 112] width 70 height 156
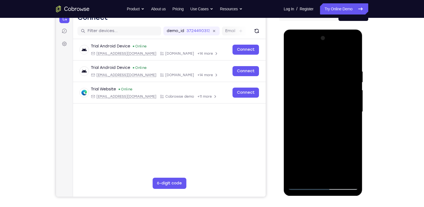
click at [298, 85] on div at bounding box center [323, 112] width 70 height 156
click at [345, 88] on div at bounding box center [323, 112] width 70 height 156
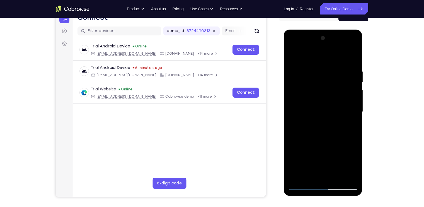
click at [345, 88] on div at bounding box center [323, 112] width 70 height 156
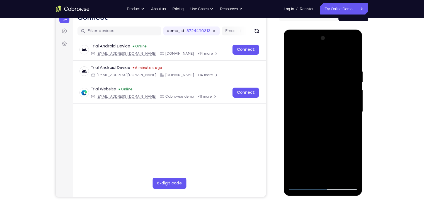
click at [345, 88] on div at bounding box center [323, 112] width 70 height 156
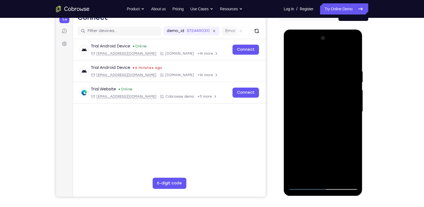
click at [345, 88] on div at bounding box center [323, 112] width 70 height 156
click at [321, 91] on div at bounding box center [323, 112] width 70 height 156
click at [338, 87] on div at bounding box center [323, 112] width 70 height 156
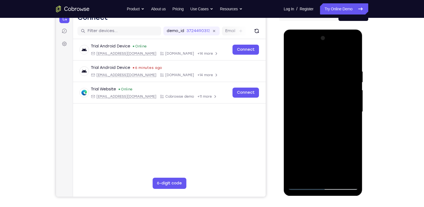
click at [338, 87] on div at bounding box center [323, 112] width 70 height 156
click at [333, 84] on div at bounding box center [323, 112] width 70 height 156
click at [326, 73] on div at bounding box center [323, 112] width 70 height 156
click at [328, 73] on div at bounding box center [323, 112] width 70 height 156
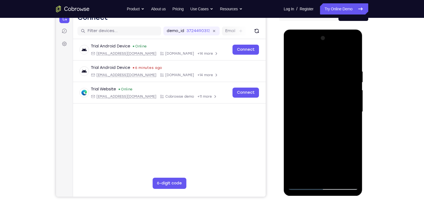
click at [328, 72] on div at bounding box center [323, 112] width 70 height 156
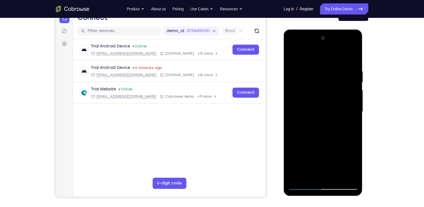
click at [334, 86] on div at bounding box center [323, 112] width 70 height 156
click at [301, 87] on div at bounding box center [323, 112] width 70 height 156
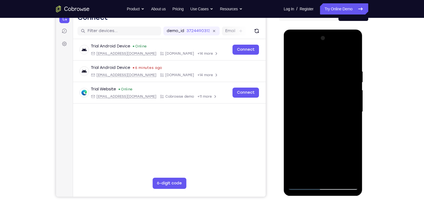
click at [301, 87] on div at bounding box center [323, 112] width 70 height 156
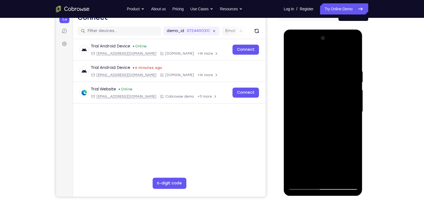
click at [301, 87] on div at bounding box center [323, 112] width 70 height 156
